Goal: Complete application form

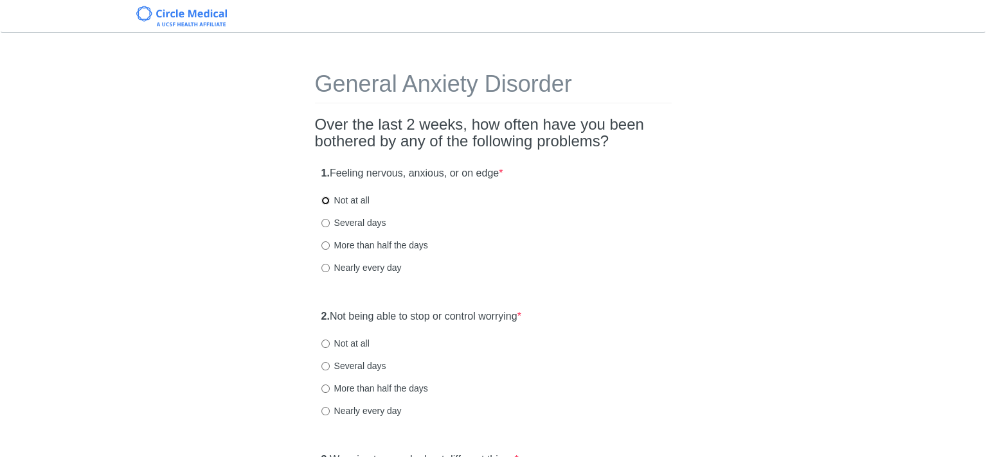
click at [325, 198] on input "Not at all" at bounding box center [325, 201] width 8 height 8
radio input "true"
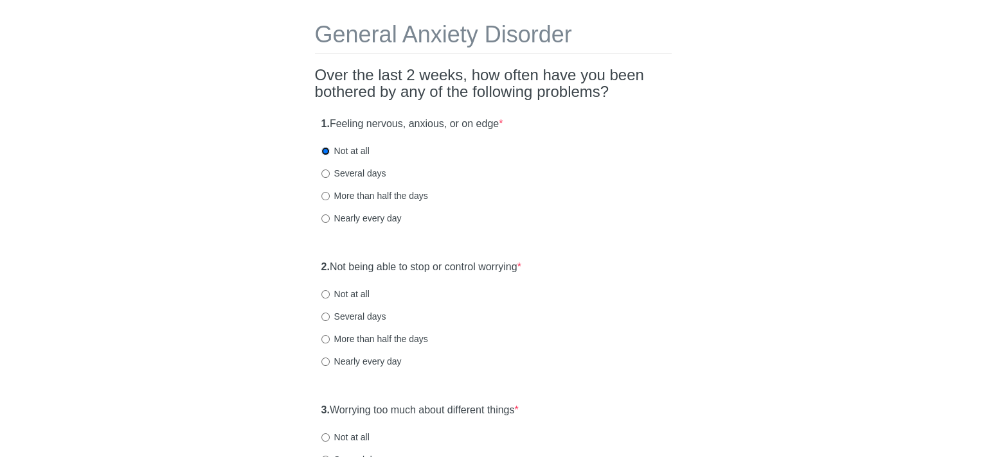
scroll to position [128, 0]
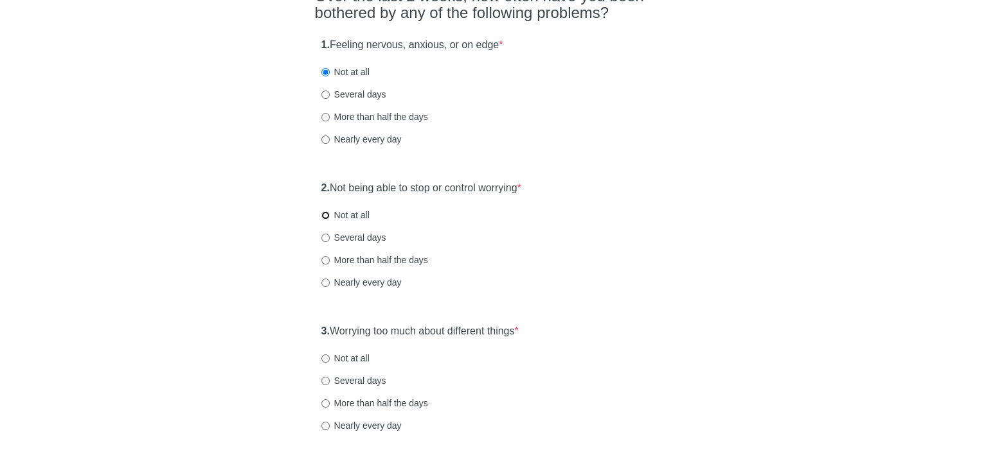
click at [326, 212] on input "Not at all" at bounding box center [325, 215] width 8 height 8
radio input "true"
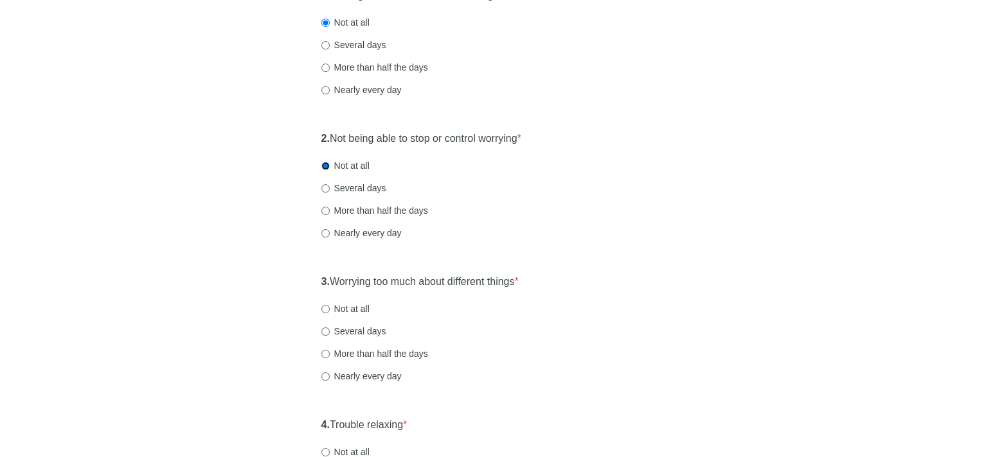
scroll to position [257, 0]
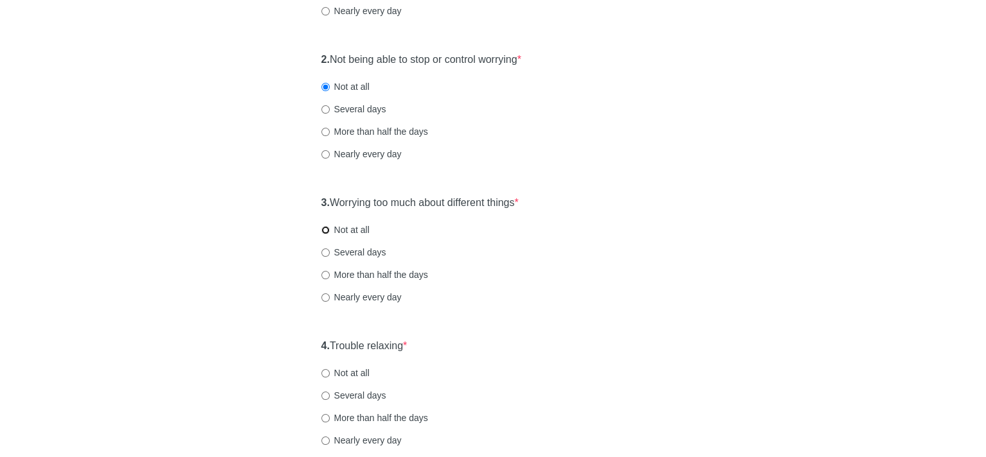
click at [323, 230] on input "Not at all" at bounding box center [325, 230] width 8 height 8
radio input "true"
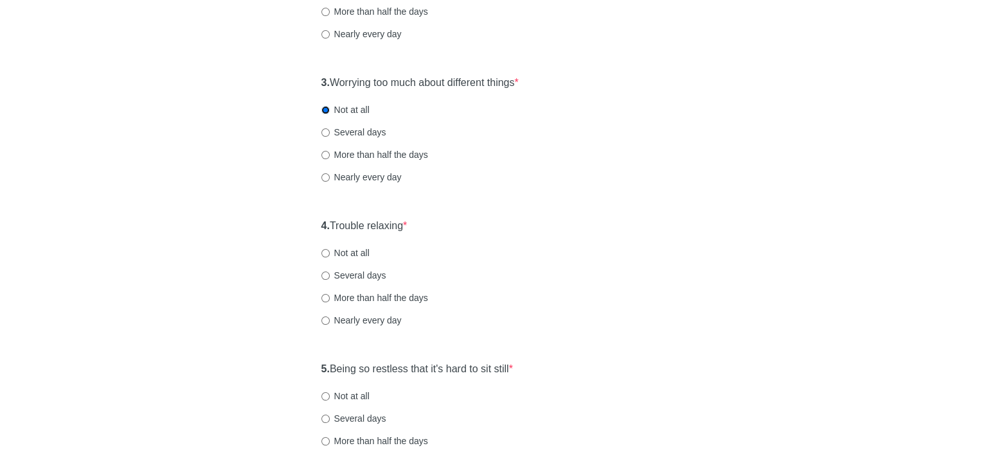
scroll to position [385, 0]
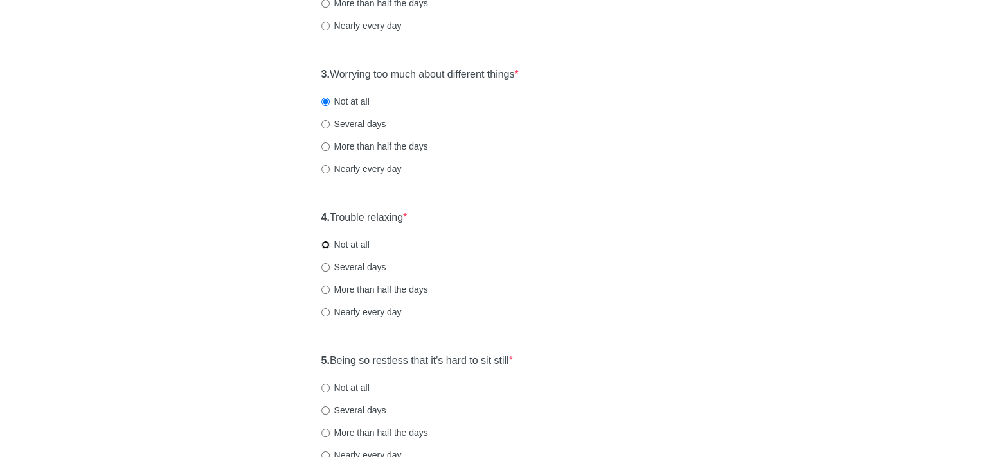
click at [324, 245] on input "Not at all" at bounding box center [325, 245] width 8 height 8
radio input "true"
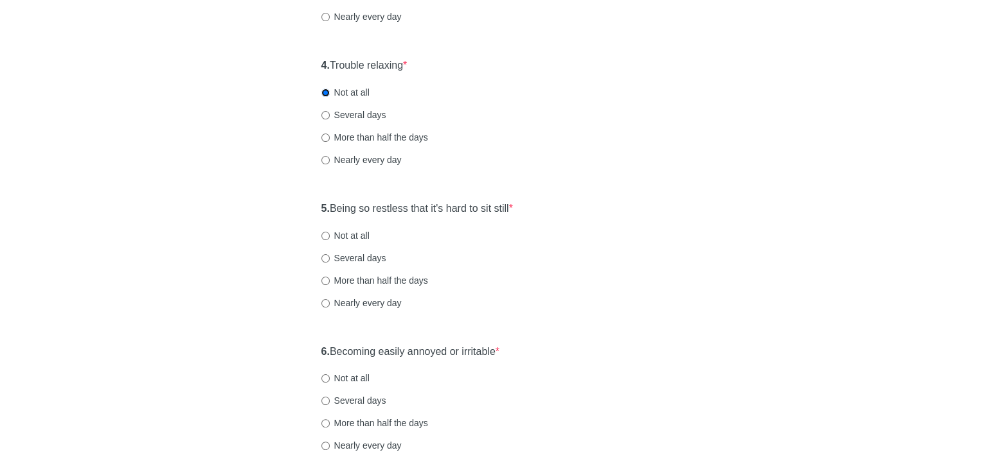
scroll to position [578, 0]
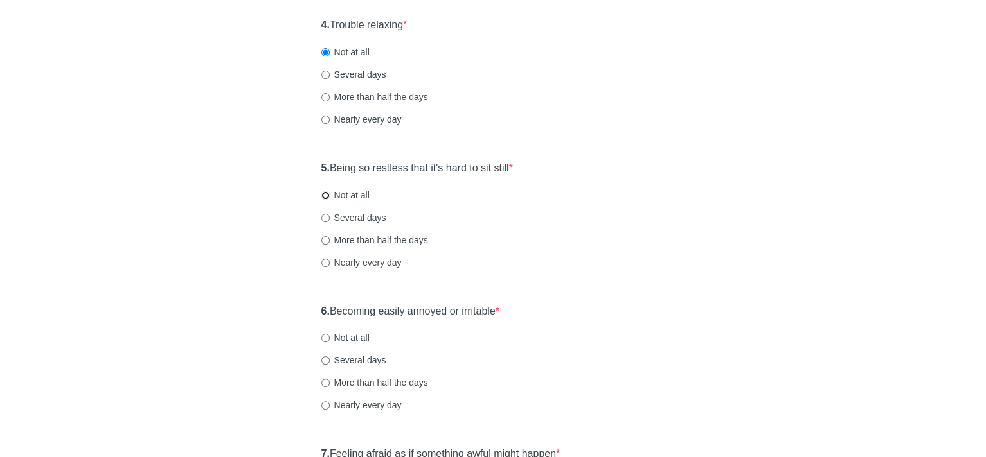
click at [323, 194] on input "Not at all" at bounding box center [325, 195] width 8 height 8
radio input "true"
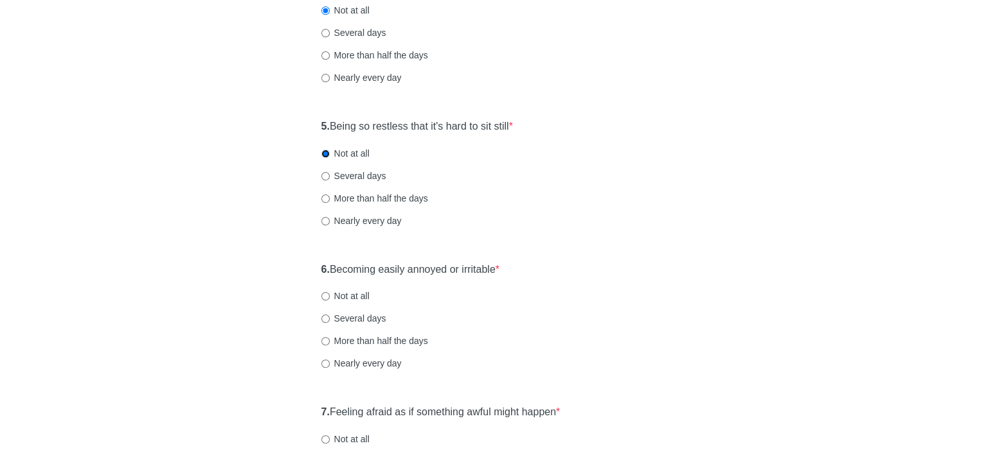
scroll to position [642, 0]
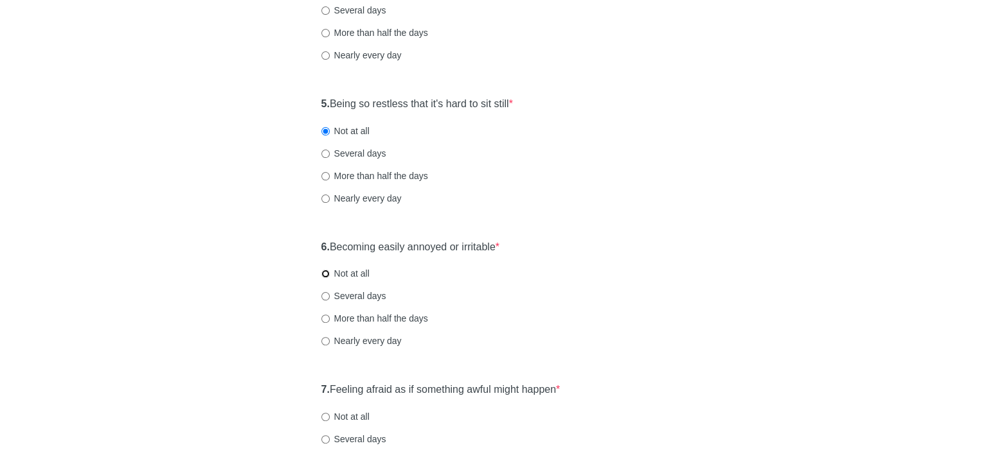
click at [325, 276] on input "Not at all" at bounding box center [325, 274] width 8 height 8
radio input "true"
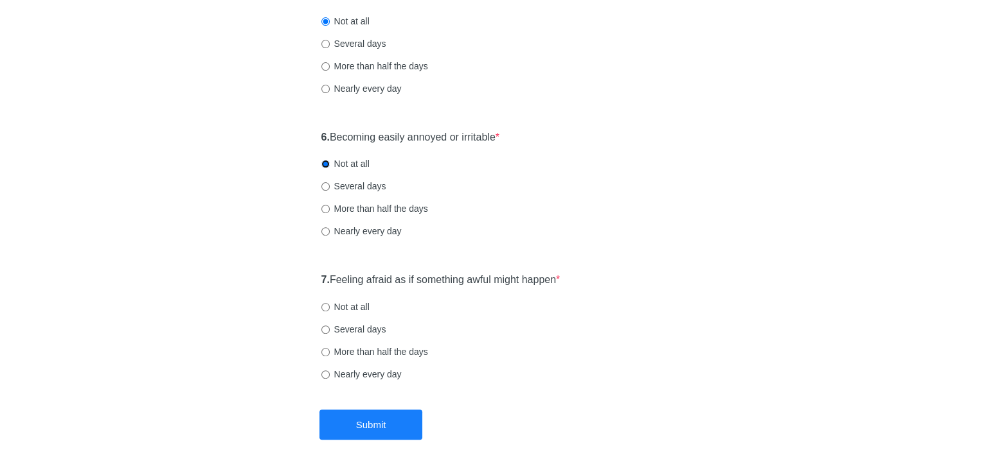
scroll to position [771, 0]
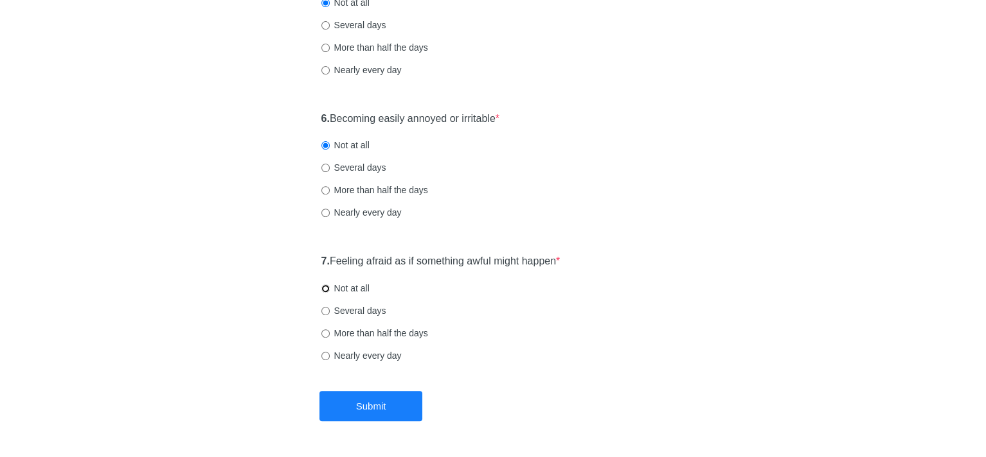
click at [324, 288] on input "Not at all" at bounding box center [325, 289] width 8 height 8
radio input "true"
click at [369, 411] on button "Submit" at bounding box center [370, 406] width 103 height 30
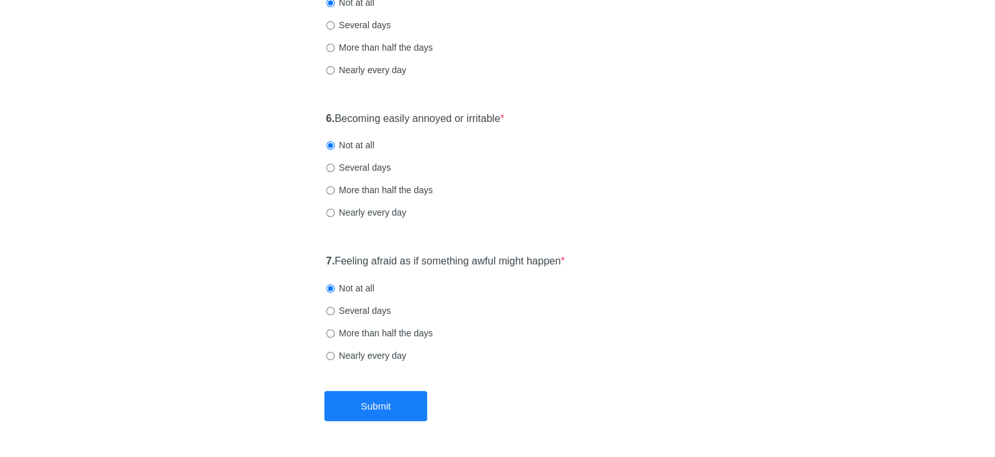
scroll to position [0, 0]
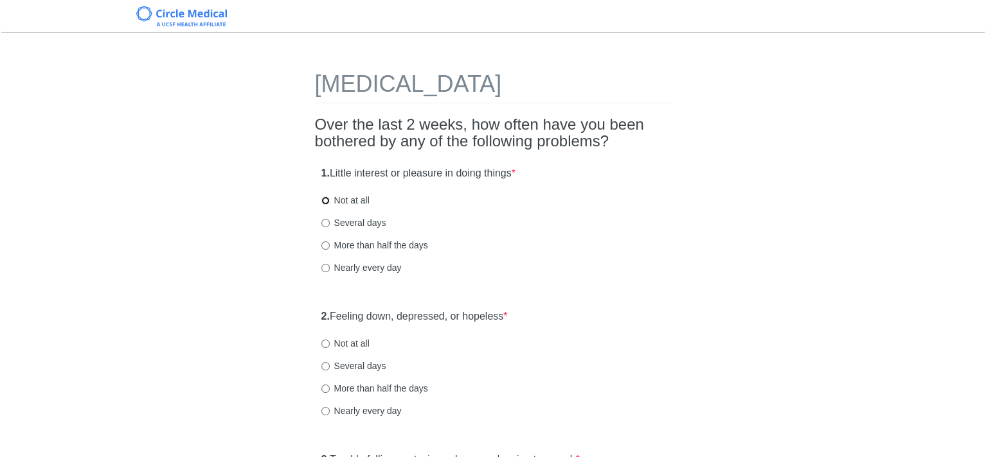
click at [322, 202] on input "Not at all" at bounding box center [325, 201] width 8 height 8
radio input "true"
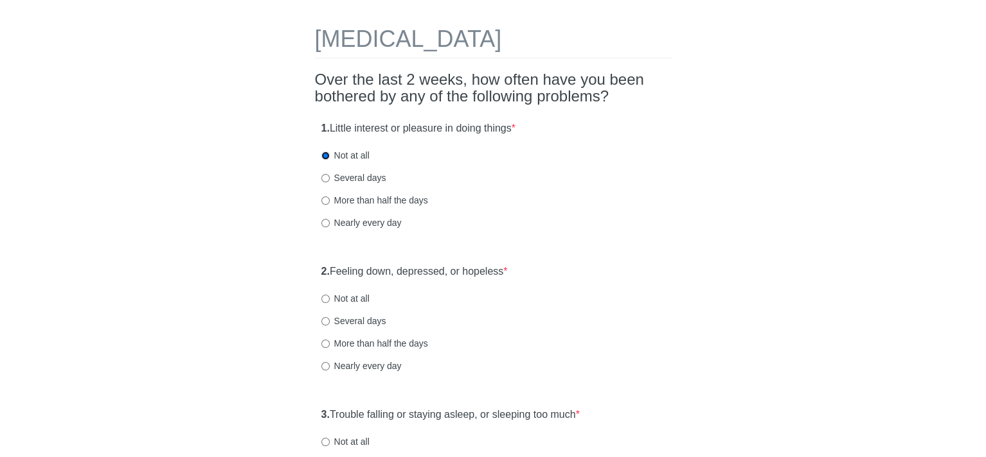
scroll to position [64, 0]
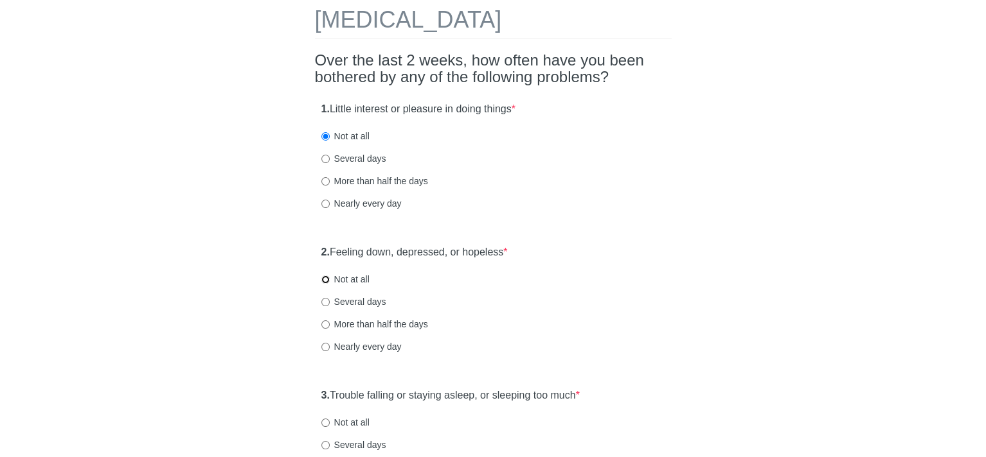
click at [324, 278] on input "Not at all" at bounding box center [325, 280] width 8 height 8
radio input "true"
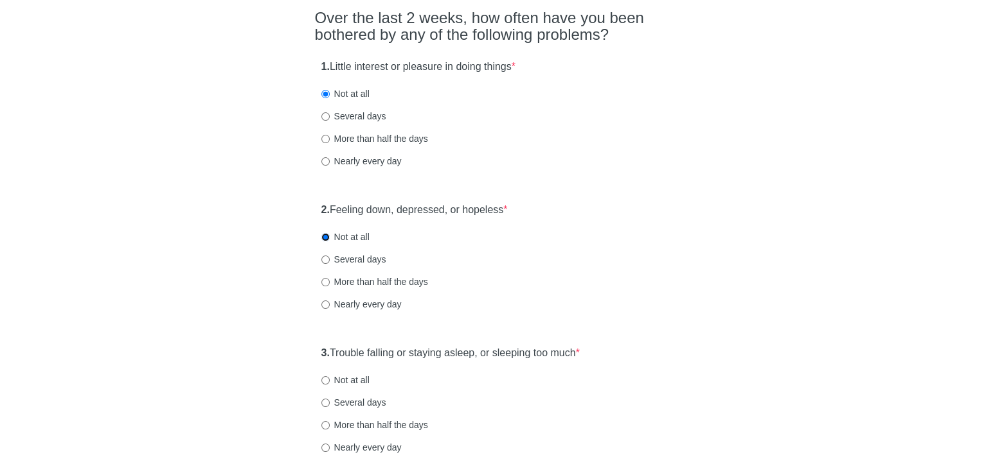
scroll to position [193, 0]
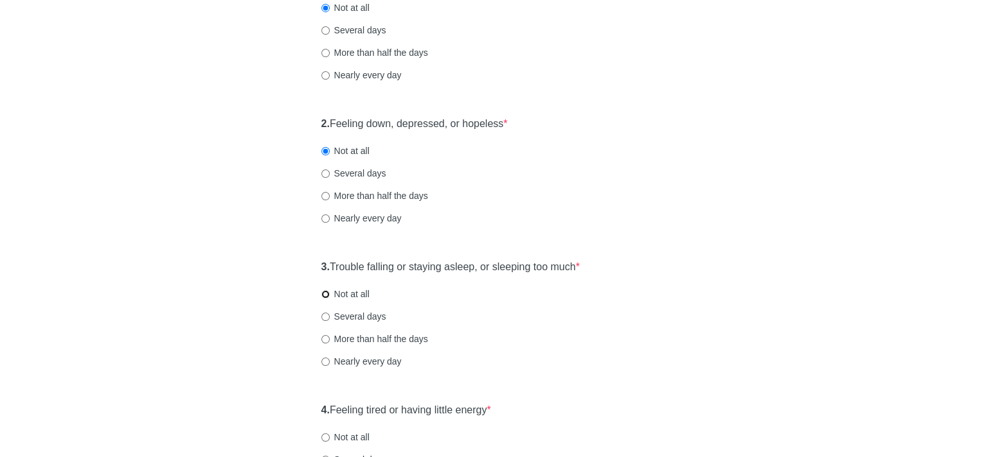
click at [323, 296] on input "Not at all" at bounding box center [325, 294] width 8 height 8
radio input "true"
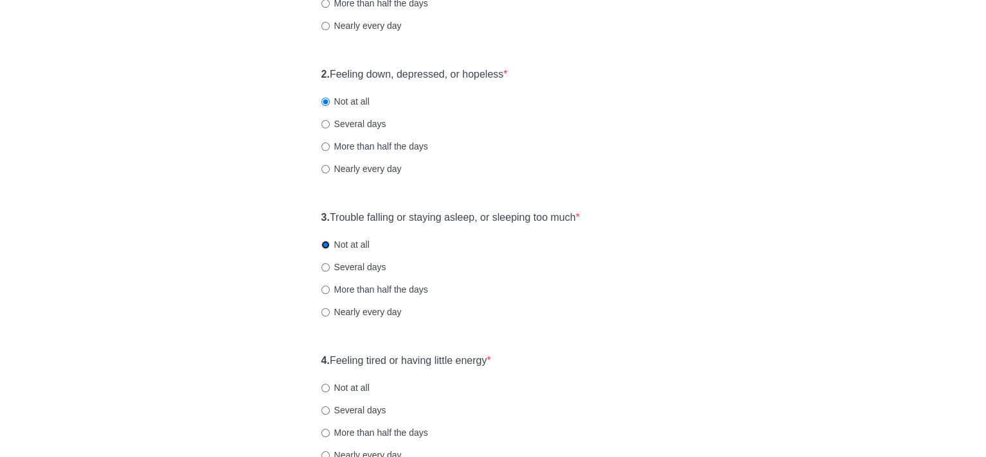
scroll to position [321, 0]
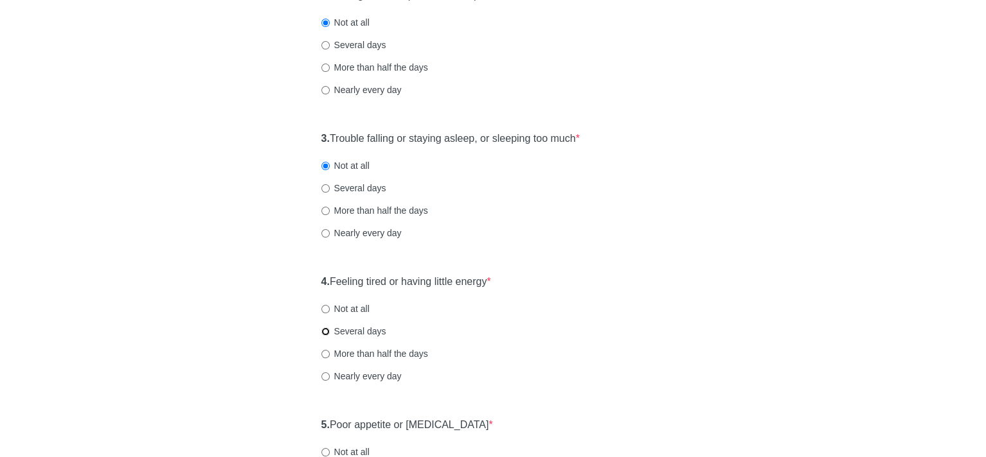
click at [326, 332] on input "Several days" at bounding box center [325, 332] width 8 height 8
radio input "true"
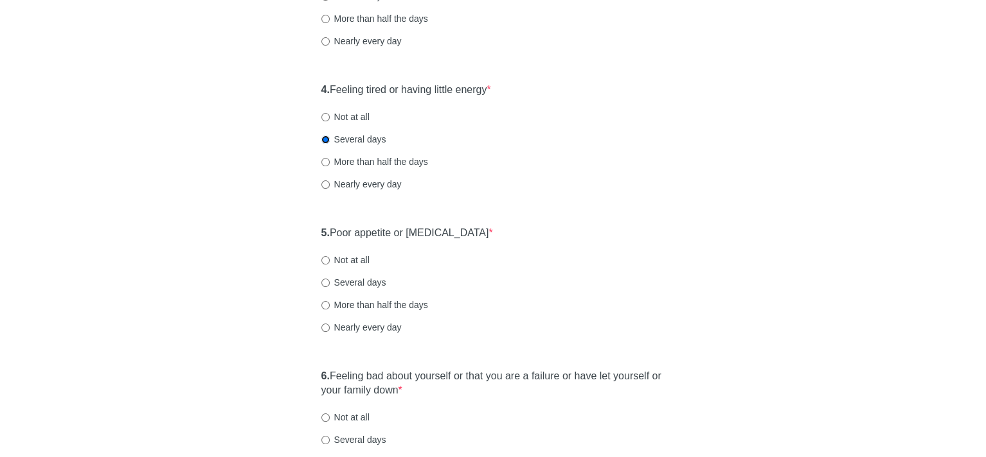
scroll to position [514, 0]
click at [323, 260] on input "Not at all" at bounding box center [325, 260] width 8 height 8
radio input "true"
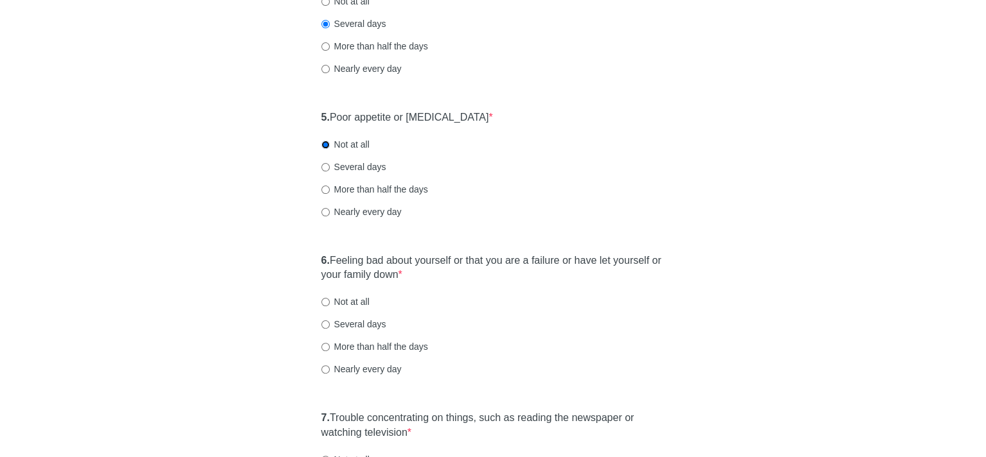
scroll to position [642, 0]
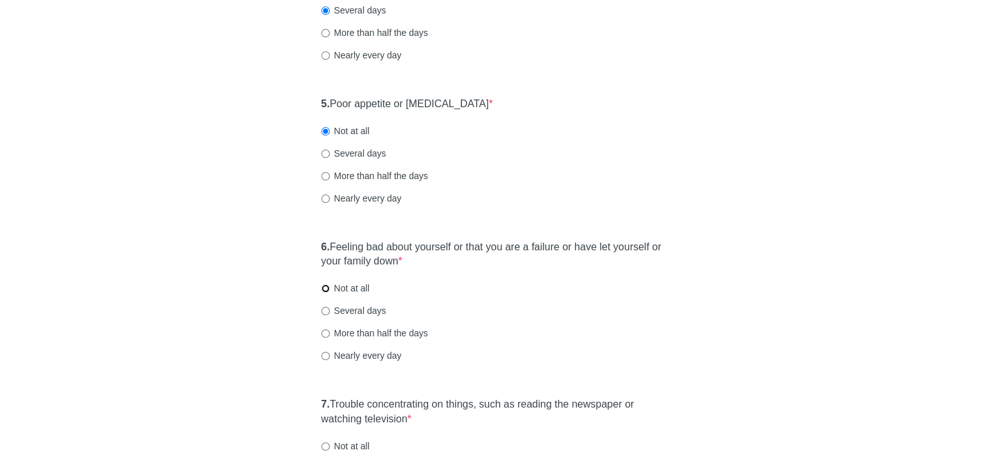
click at [324, 288] on input "Not at all" at bounding box center [325, 289] width 8 height 8
radio input "true"
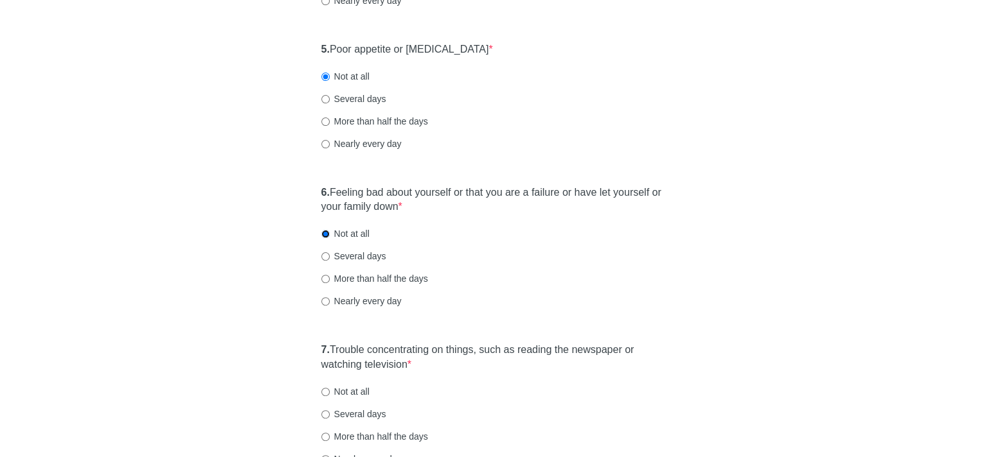
scroll to position [771, 0]
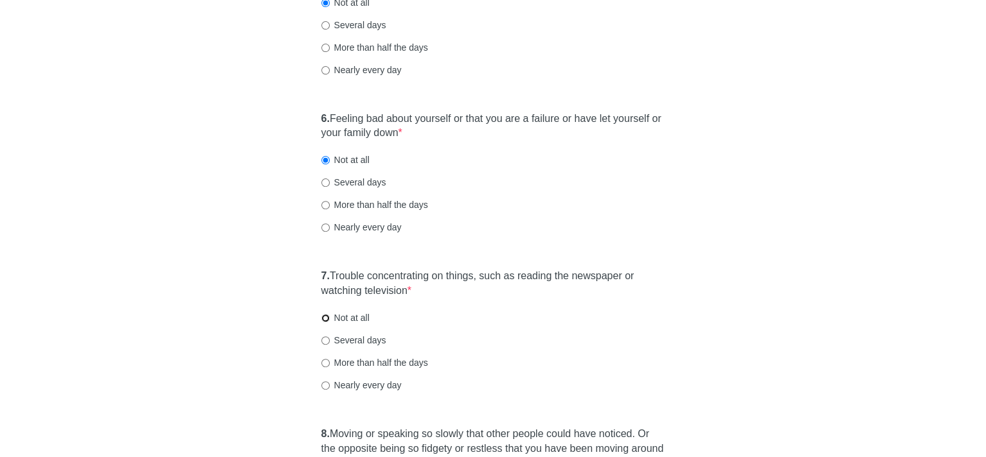
click at [323, 319] on input "Not at all" at bounding box center [325, 318] width 8 height 8
radio input "true"
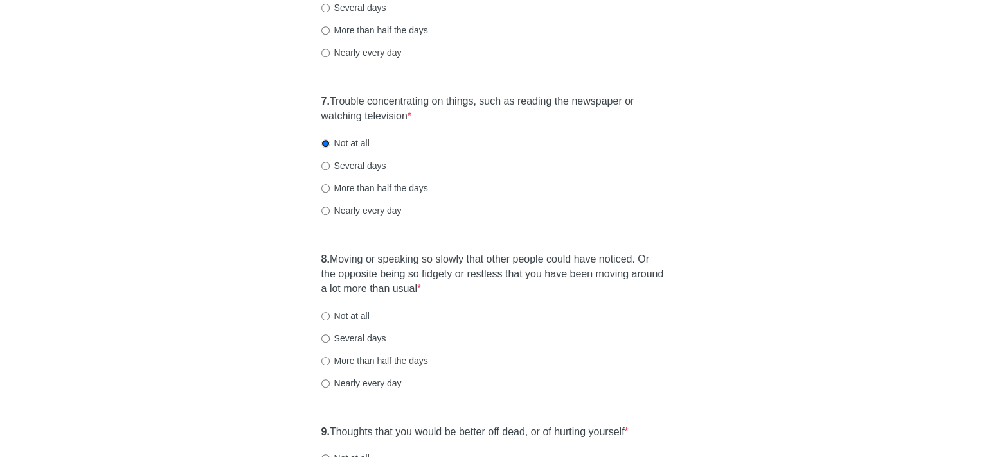
scroll to position [964, 0]
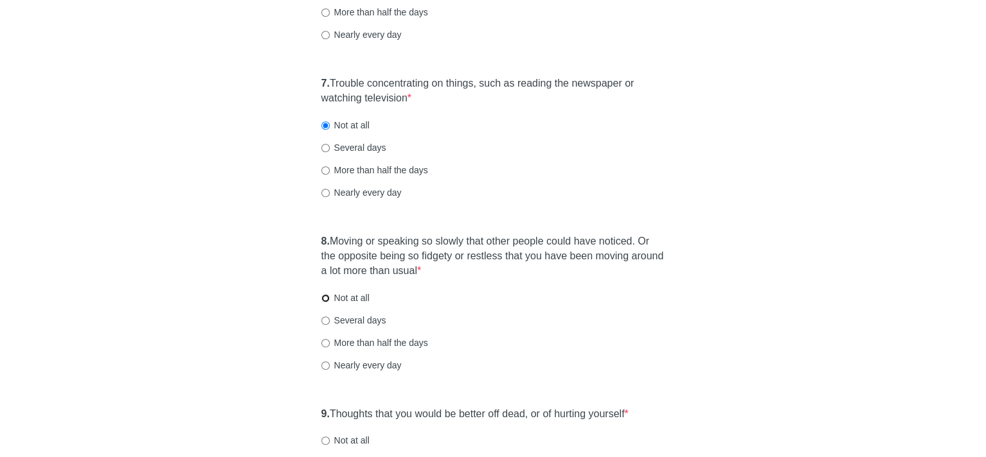
click at [324, 297] on input "Not at all" at bounding box center [325, 298] width 8 height 8
radio input "true"
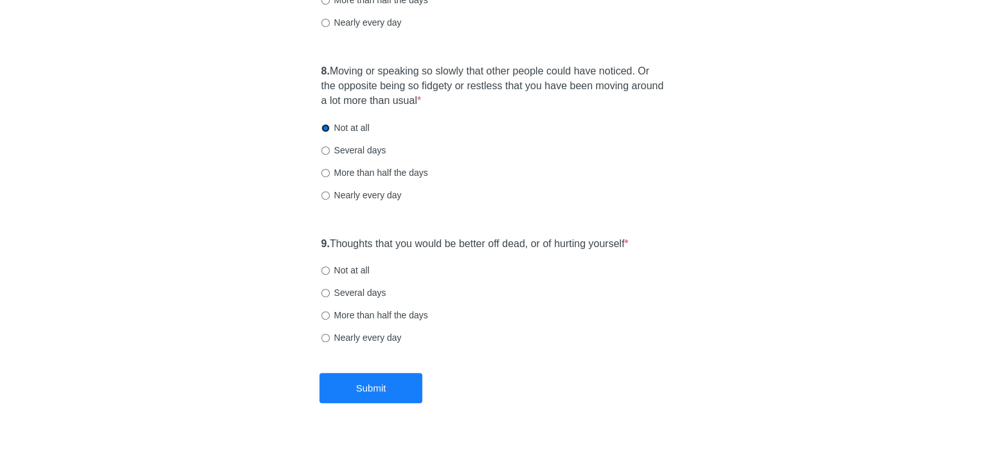
scroll to position [1156, 0]
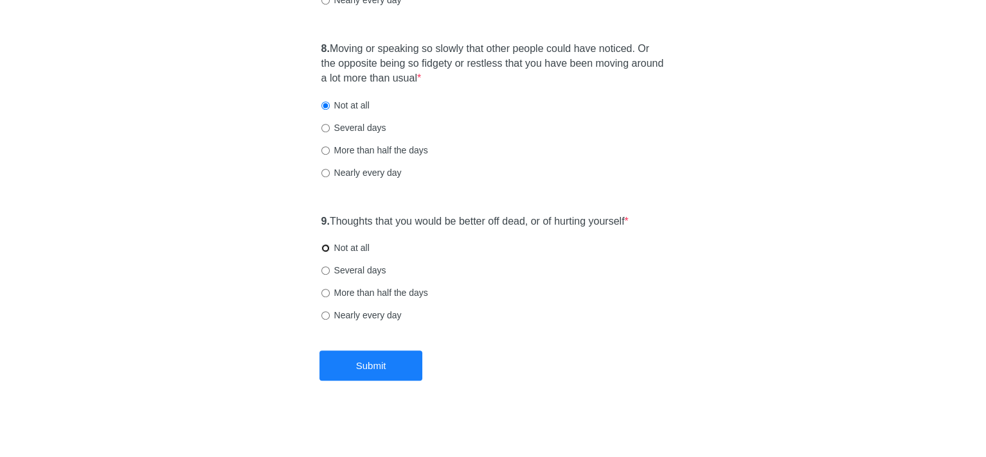
click at [326, 247] on input "Not at all" at bounding box center [325, 248] width 8 height 8
radio input "true"
click at [399, 366] on button "Submit" at bounding box center [370, 366] width 103 height 30
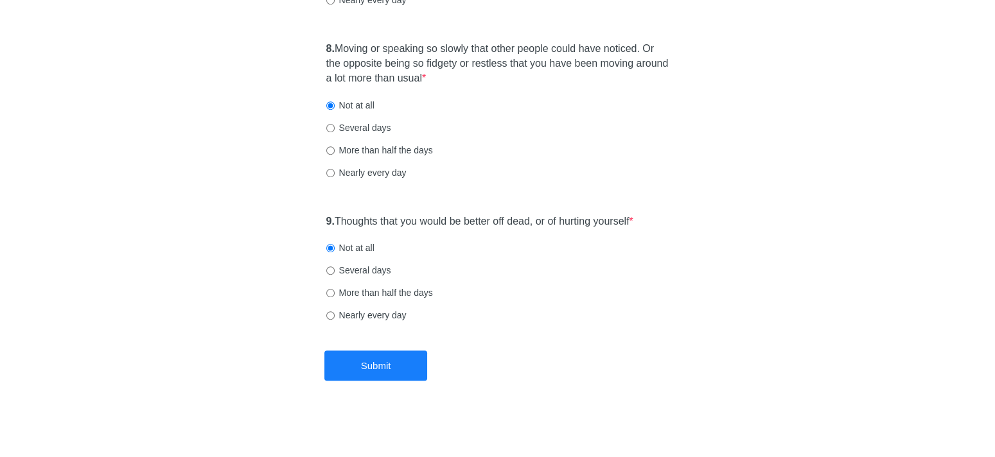
scroll to position [0, 0]
